Goal: Task Accomplishment & Management: Use online tool/utility

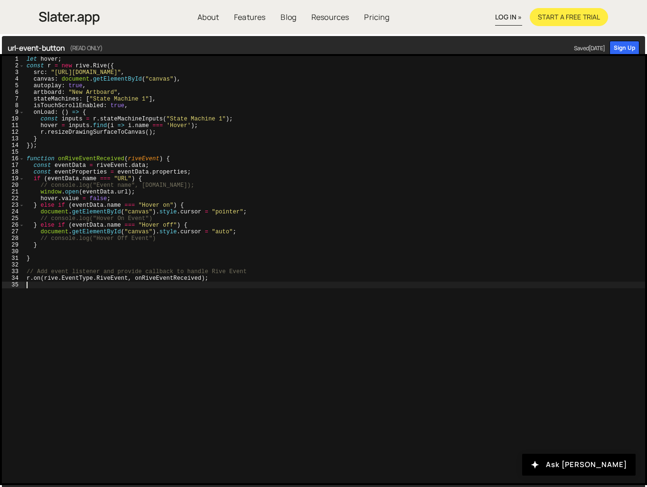
click at [120, 285] on div "let hover ; const r = new rive . Rive ({ src : "[URL][DOMAIN_NAME]" , canvas : …" at bounding box center [335, 276] width 620 height 441
click at [144, 280] on div "let hover ; const r = new rive . Rive ({ src : "[URL][DOMAIN_NAME]" , canvas : …" at bounding box center [335, 276] width 620 height 441
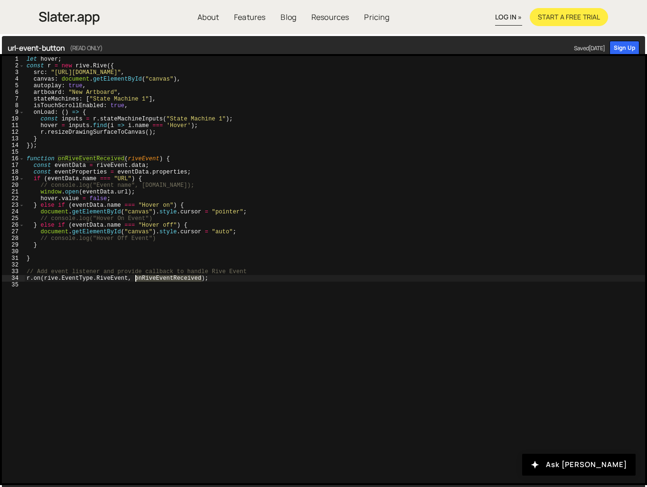
type textarea "r.on(rive.EventType.RiveEvent, onRiveEventReceived);"
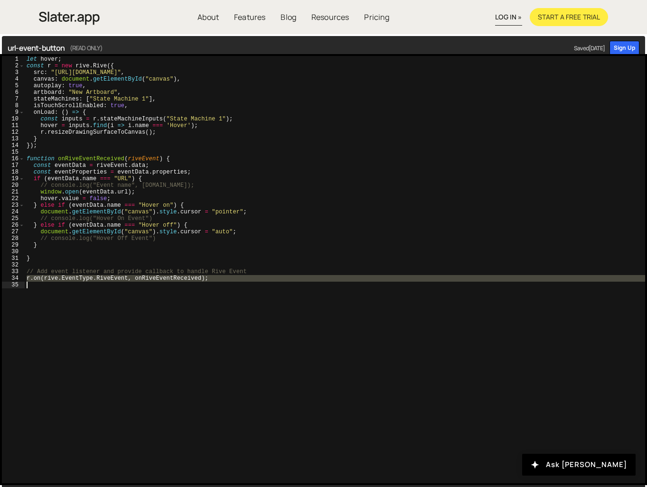
click at [233, 266] on div "let hover ; const r = new rive . Rive ({ src : "[URL][DOMAIN_NAME]" , canvas : …" at bounding box center [335, 276] width 620 height 441
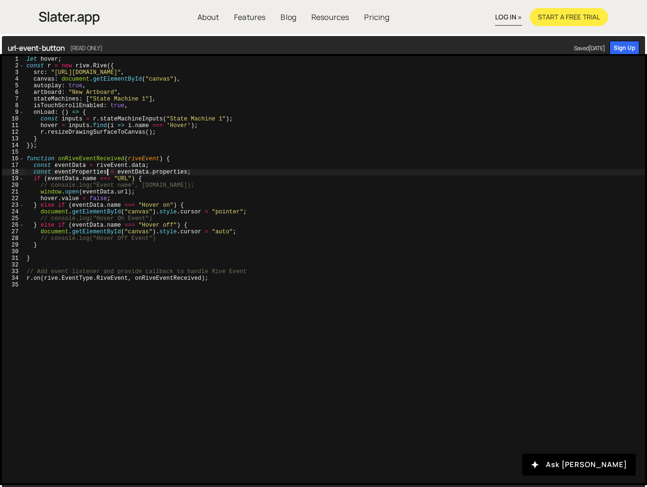
click at [107, 169] on div "let hover ; const r = new rive . Rive ({ src : "[URL][DOMAIN_NAME]" , canvas : …" at bounding box center [335, 276] width 620 height 441
drag, startPoint x: 94, startPoint y: 166, endPoint x: 110, endPoint y: 166, distance: 16.1
click at [110, 166] on div "let hover ; const r = new rive . Rive ({ src : "[URL][DOMAIN_NAME]" , canvas : …" at bounding box center [335, 276] width 620 height 441
type textarea "const eventData = [DOMAIN_NAME];"
click at [111, 166] on div "let hover ; const r = new rive . Rive ({ src : "[URL][DOMAIN_NAME]" , canvas : …" at bounding box center [335, 276] width 620 height 441
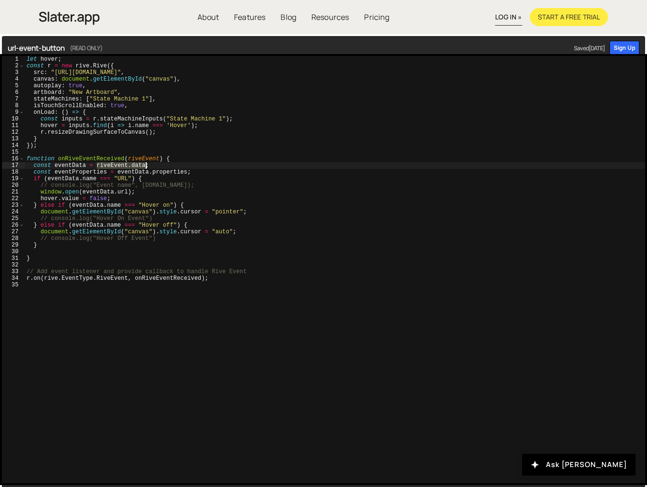
drag, startPoint x: 98, startPoint y: 168, endPoint x: 146, endPoint y: 167, distance: 48.4
click at [146, 167] on div "let hover ; const r = new rive . Rive ({ src : "[URL][DOMAIN_NAME]" , canvas : …" at bounding box center [335, 276] width 620 height 441
